Goal: Information Seeking & Learning: Learn about a topic

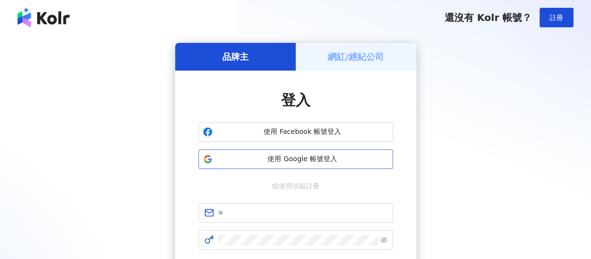
click at [295, 157] on span "使用 Google 帳號登入" at bounding box center [303, 159] width 172 height 10
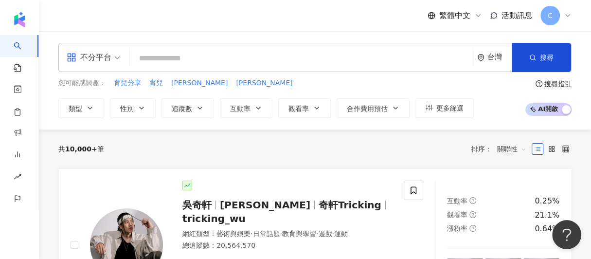
click at [197, 51] on input "search" at bounding box center [301, 58] width 335 height 18
paste input "**"
type input "**"
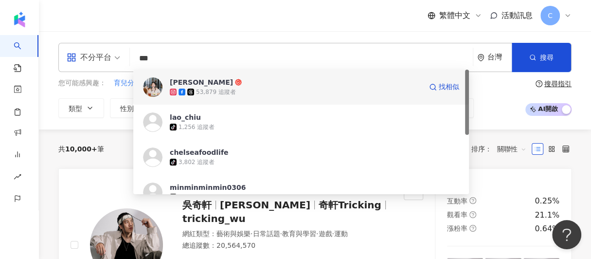
click at [198, 92] on div "53,879 追蹤者" at bounding box center [216, 92] width 40 height 8
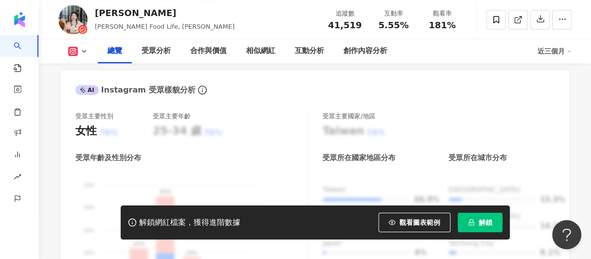
scroll to position [876, 0]
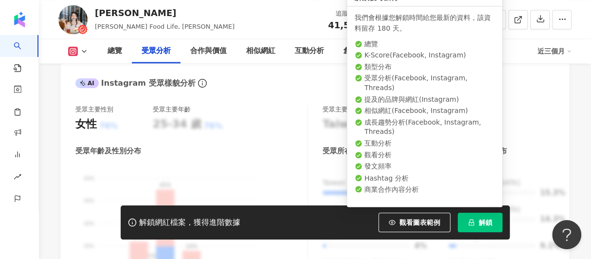
click at [479, 218] on button "解鎖" at bounding box center [480, 222] width 45 height 19
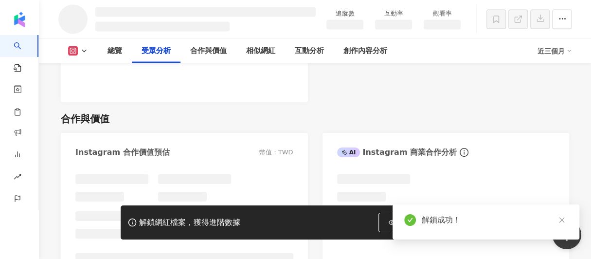
scroll to position [955, 0]
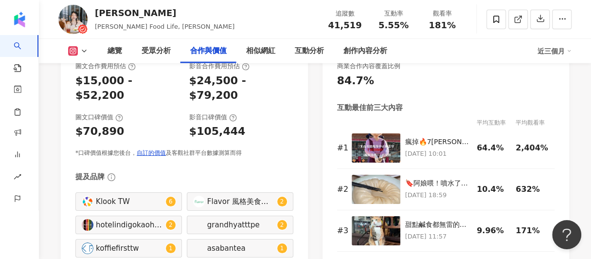
scroll to position [1396, 0]
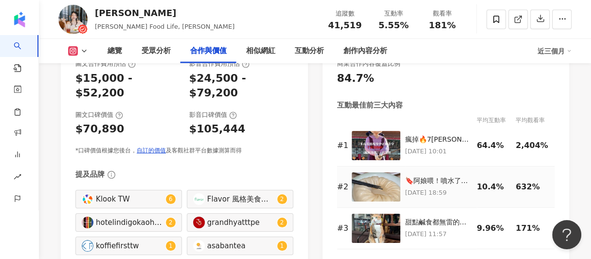
click at [390, 177] on img at bounding box center [376, 186] width 49 height 29
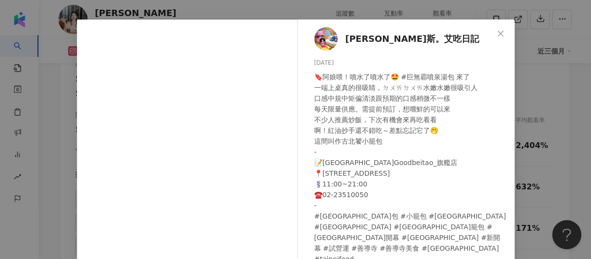
scroll to position [48, 0]
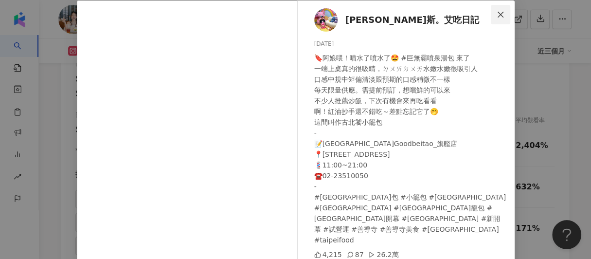
click at [500, 15] on icon "close" at bounding box center [501, 15] width 8 height 8
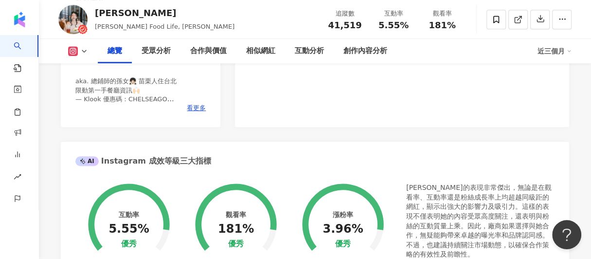
scroll to position [82, 0]
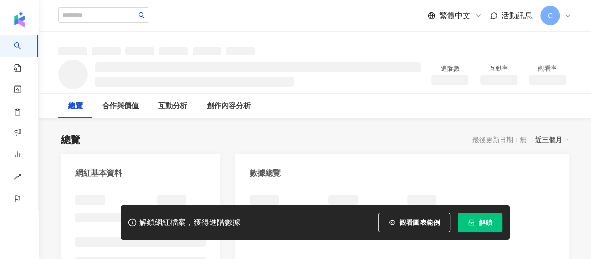
click at [481, 224] on span "解鎖" at bounding box center [486, 223] width 14 height 8
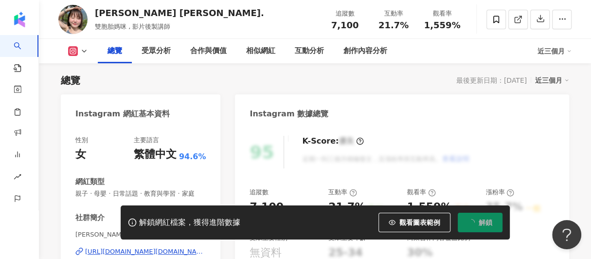
click at [549, 170] on div "95 K-Score : 優良 近期一到三個月積極發文，且漲粉率與互動率高。 查看說明 追蹤數 7,100 互動率 21.7% 良好 觀看率 1,559% 不…" at bounding box center [402, 235] width 334 height 219
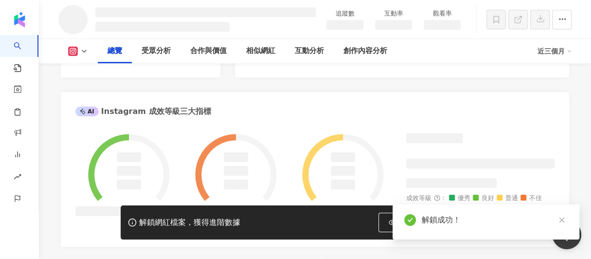
scroll to position [108, 0]
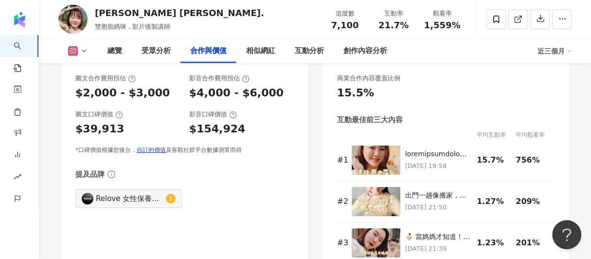
scroll to position [1325, 0]
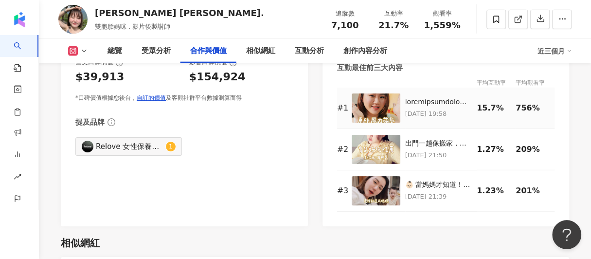
click at [393, 112] on img at bounding box center [376, 107] width 49 height 29
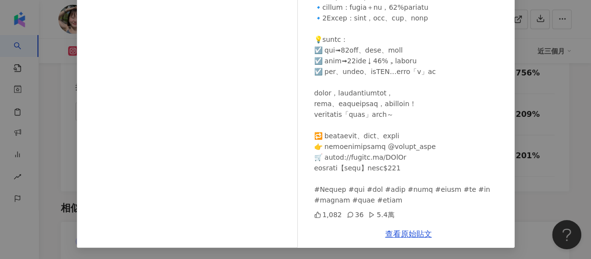
scroll to position [1422, 0]
click at [339, 109] on div at bounding box center [410, 50] width 193 height 311
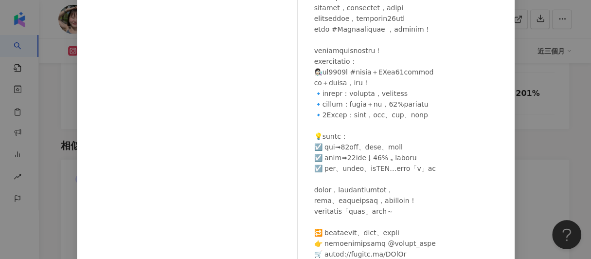
scroll to position [177, 0]
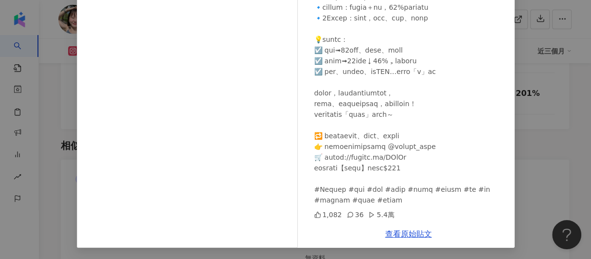
click at [347, 215] on icon at bounding box center [350, 214] width 7 height 7
click at [418, 232] on link "查看原始貼文" at bounding box center [408, 233] width 47 height 9
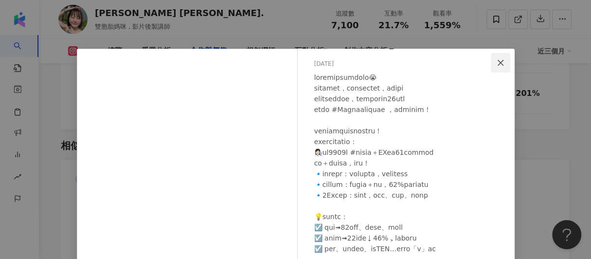
click at [500, 63] on icon "close" at bounding box center [501, 63] width 8 height 8
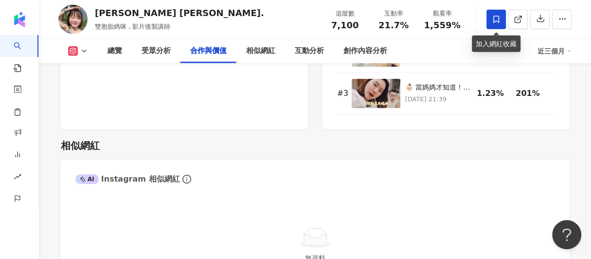
click at [498, 16] on icon at bounding box center [497, 19] width 6 height 7
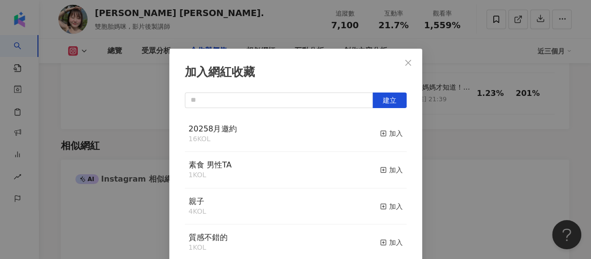
scroll to position [43, 0]
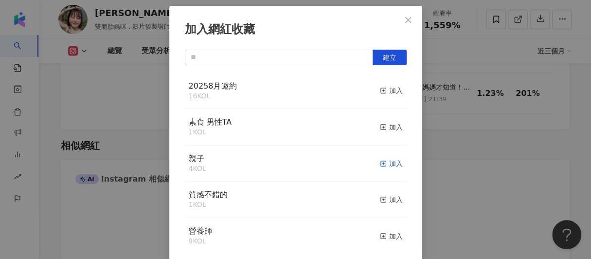
click at [380, 164] on div "加入" at bounding box center [391, 163] width 23 height 11
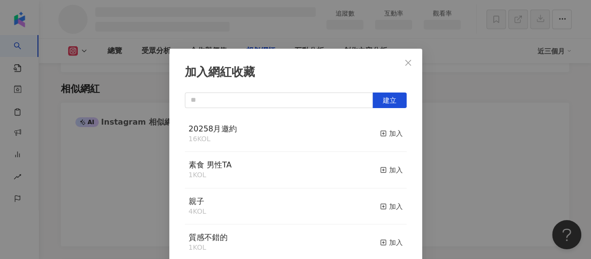
scroll to position [1315, 0]
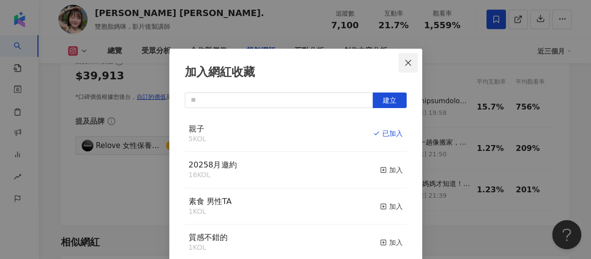
click at [404, 60] on icon "close" at bounding box center [408, 63] width 8 height 8
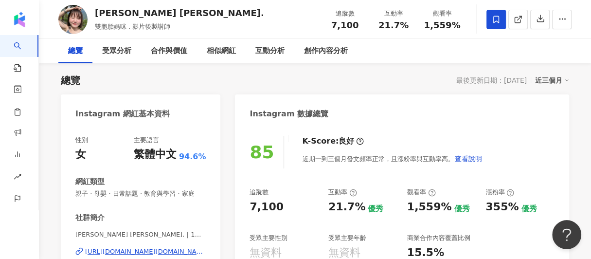
scroll to position [11, 0]
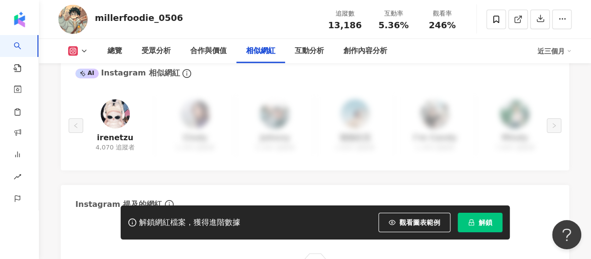
scroll to position [1576, 0]
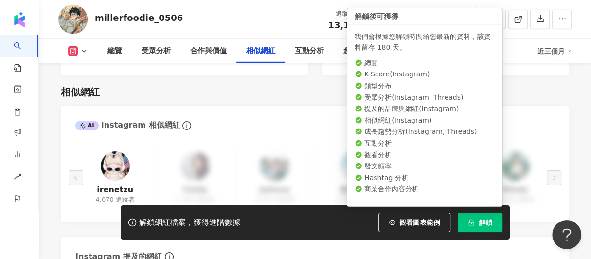
click at [478, 223] on button "解鎖" at bounding box center [480, 222] width 45 height 19
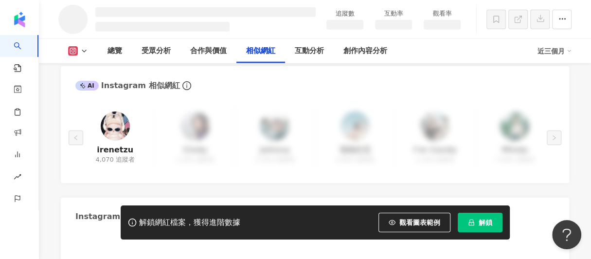
scroll to position [1363, 0]
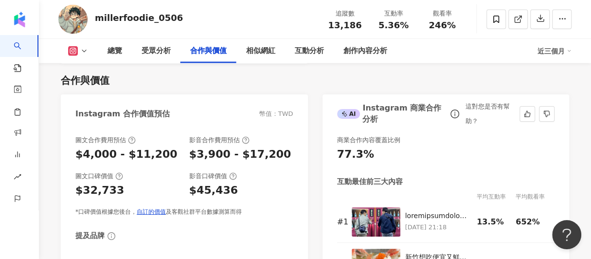
scroll to position [1363, 0]
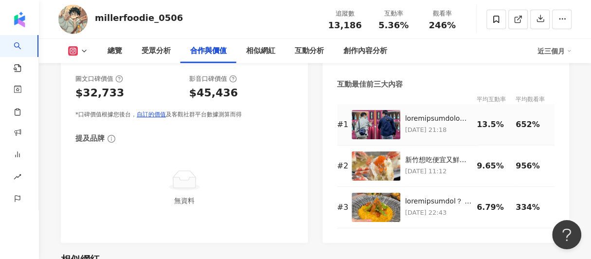
click at [373, 132] on img at bounding box center [376, 124] width 49 height 29
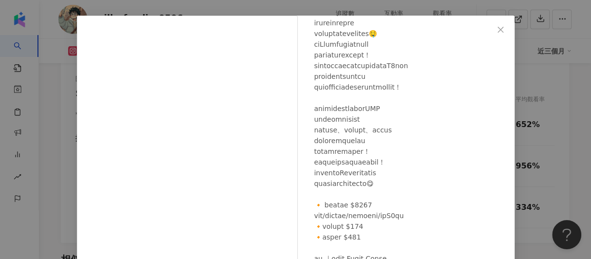
scroll to position [0, 0]
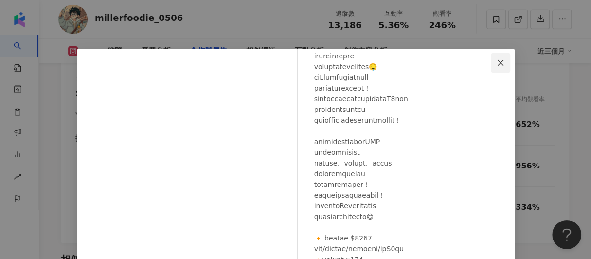
click at [497, 59] on icon "close" at bounding box center [501, 63] width 8 height 8
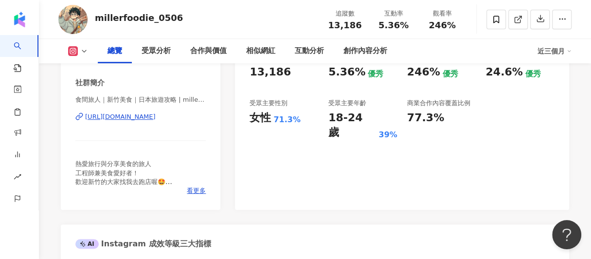
scroll to position [195, 0]
drag, startPoint x: 77, startPoint y: 100, endPoint x: 99, endPoint y: 104, distance: 22.3
click at [99, 104] on span "食間旅人｜新竹美食｜日本旅遊攻略 | millerfoodie_0506" at bounding box center [140, 100] width 130 height 10
copy span "食間旅人"
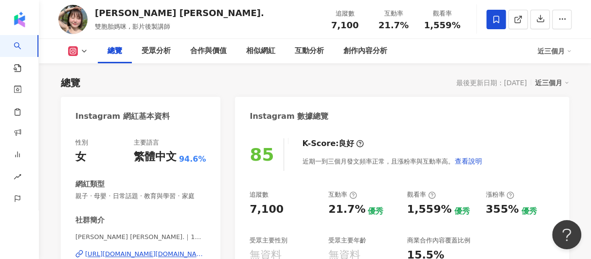
scroll to position [48, 0]
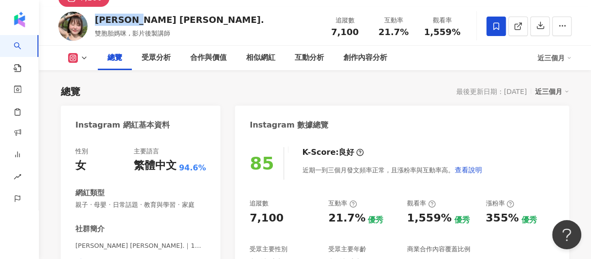
drag, startPoint x: 97, startPoint y: 24, endPoint x: 114, endPoint y: 27, distance: 17.3
click at [114, 27] on div "[PERSON_NAME] [PERSON_NAME]. 雙胞胎媽咪 , 影片後製講師" at bounding box center [179, 26] width 169 height 24
copy div "[PERSON_NAME] 𝐶ℎ𝑒"
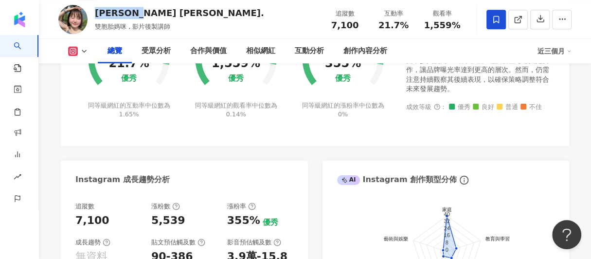
scroll to position [438, 0]
